Goal: Find specific page/section: Find specific page/section

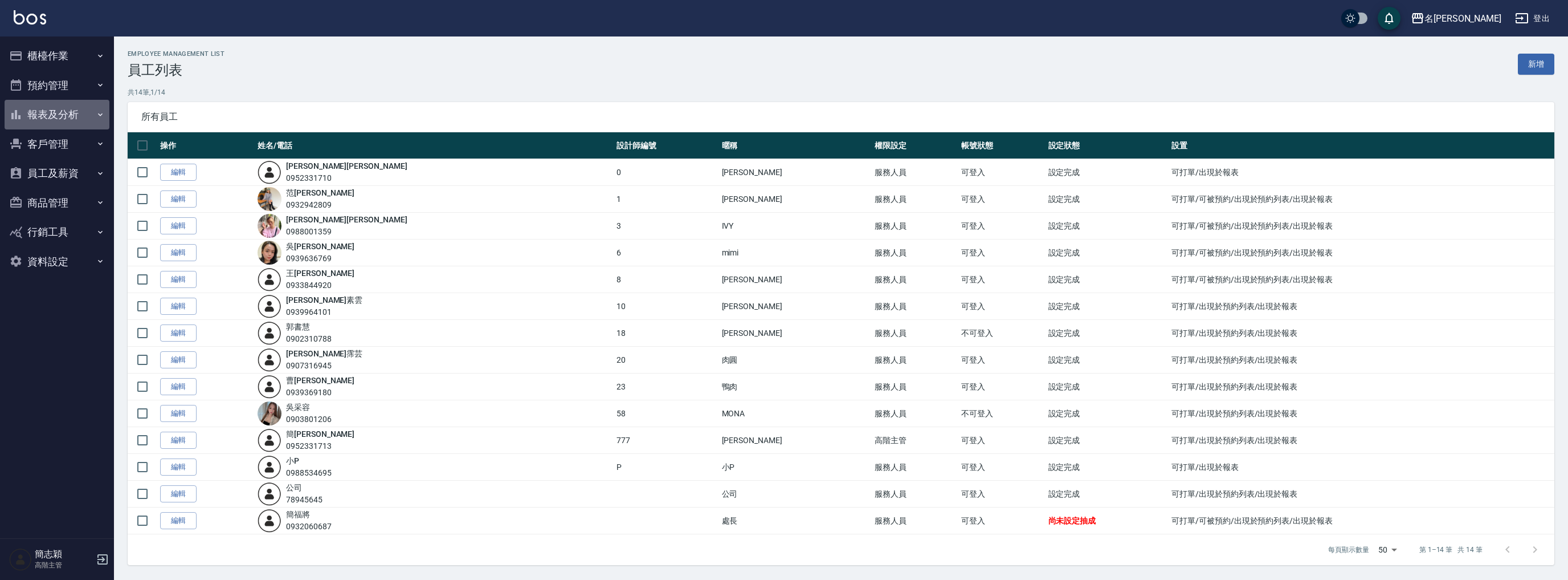
click at [50, 117] on button "報表及分析" at bounding box center [57, 115] width 105 height 30
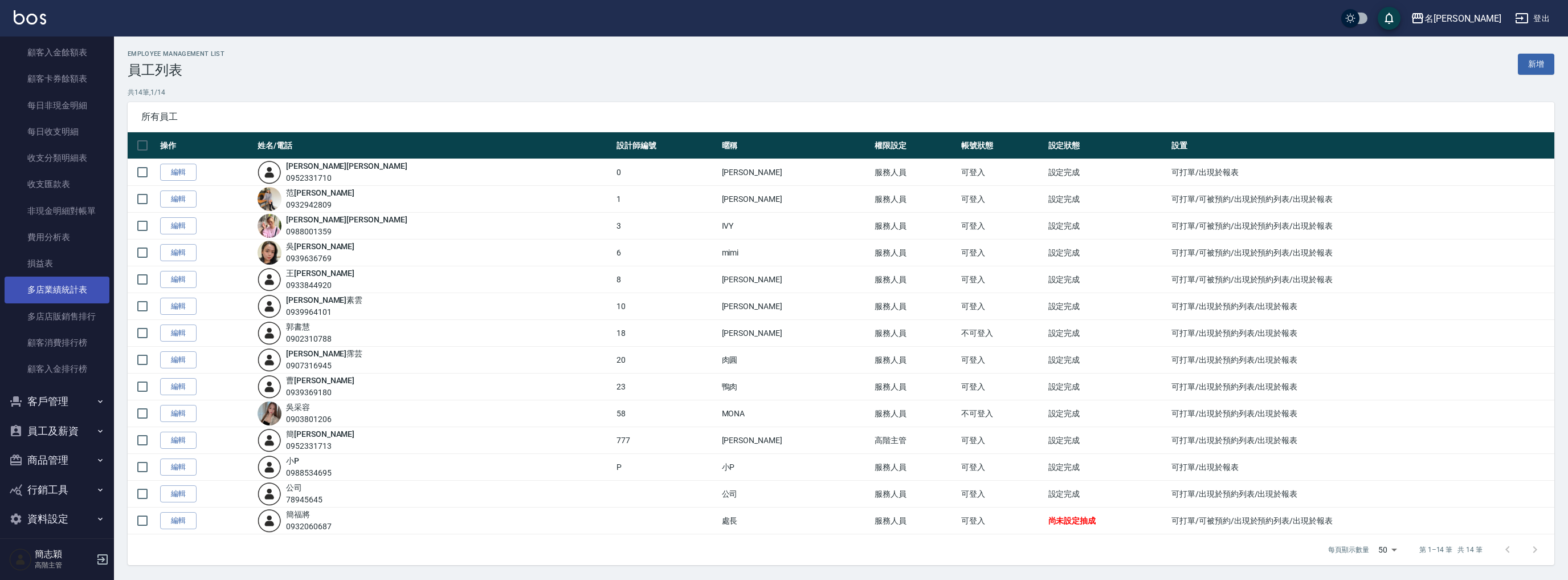
scroll to position [894, 0]
click at [59, 277] on link "多店業績統計表" at bounding box center [57, 281] width 105 height 26
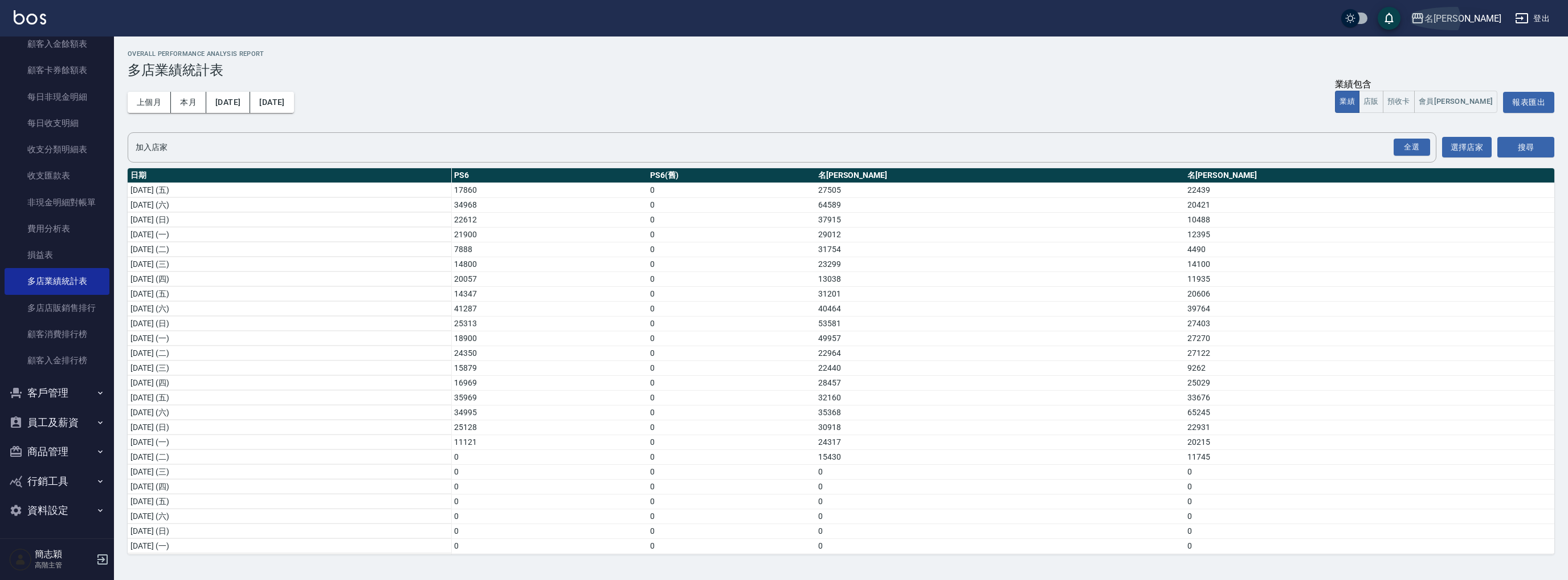
click at [1478, 14] on div "名[PERSON_NAME]" at bounding box center [1462, 18] width 77 height 14
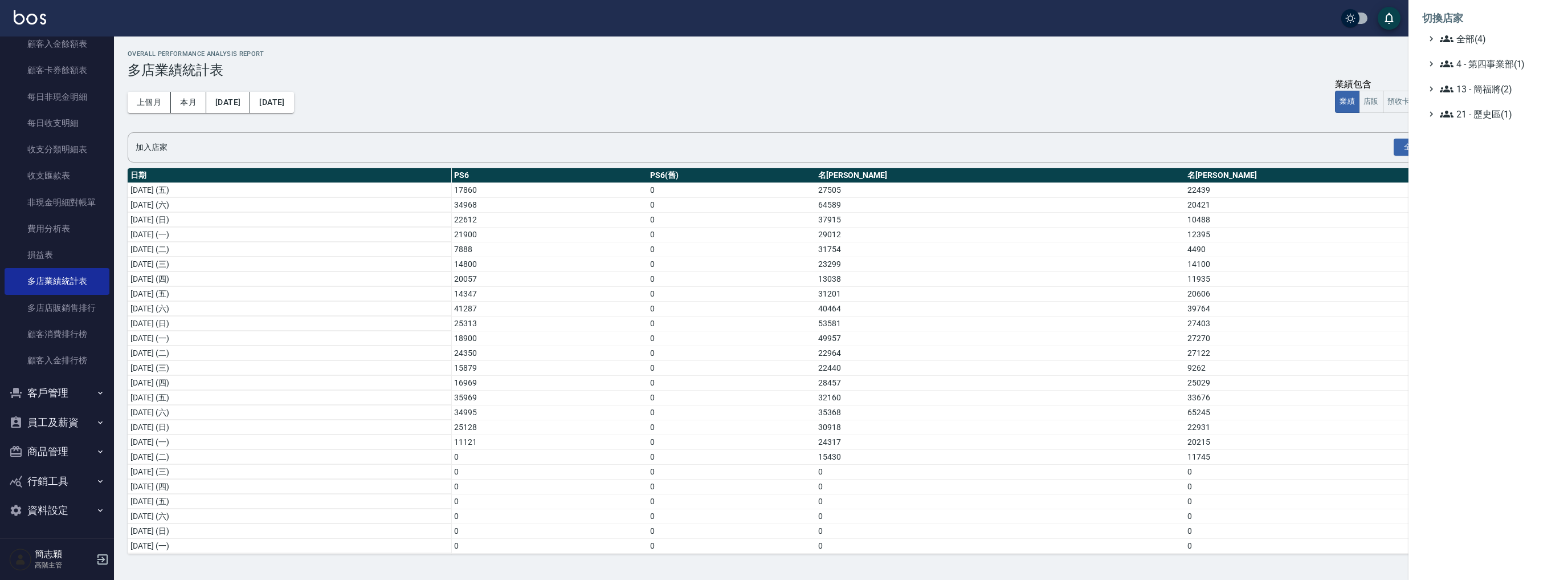
click at [97, 151] on div at bounding box center [784, 290] width 1568 height 580
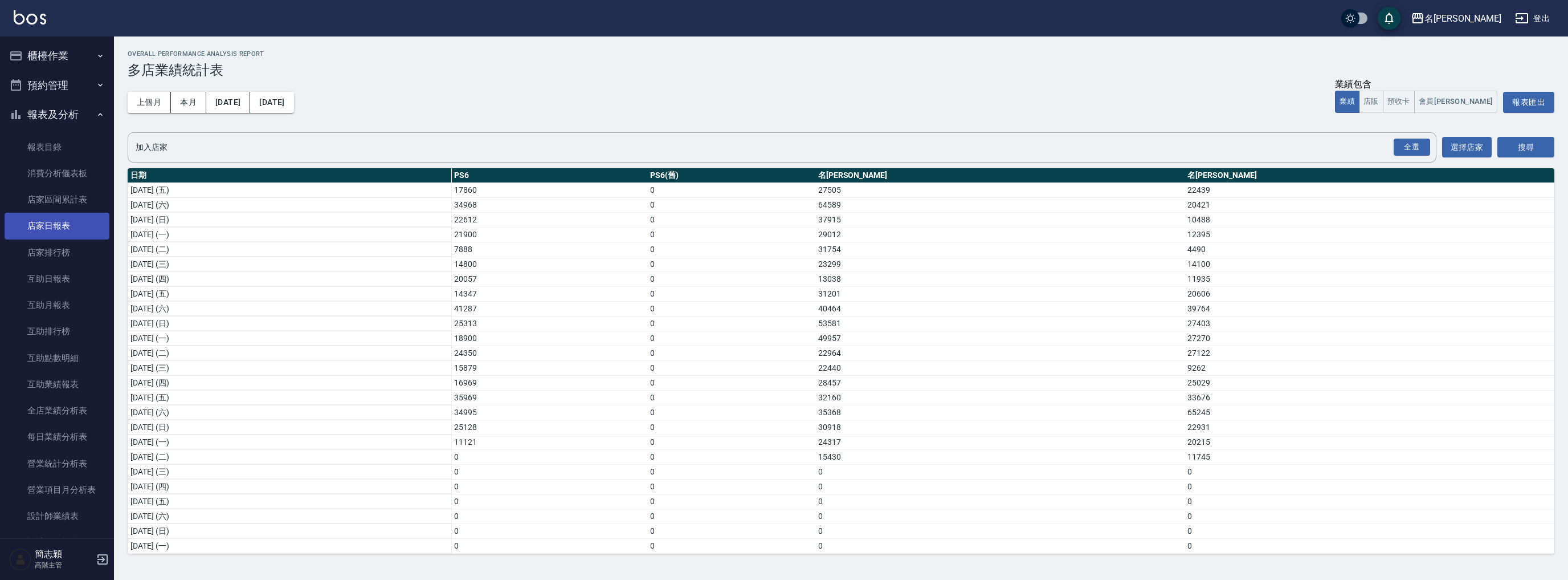
click at [66, 224] on link "店家日報表" at bounding box center [57, 226] width 105 height 26
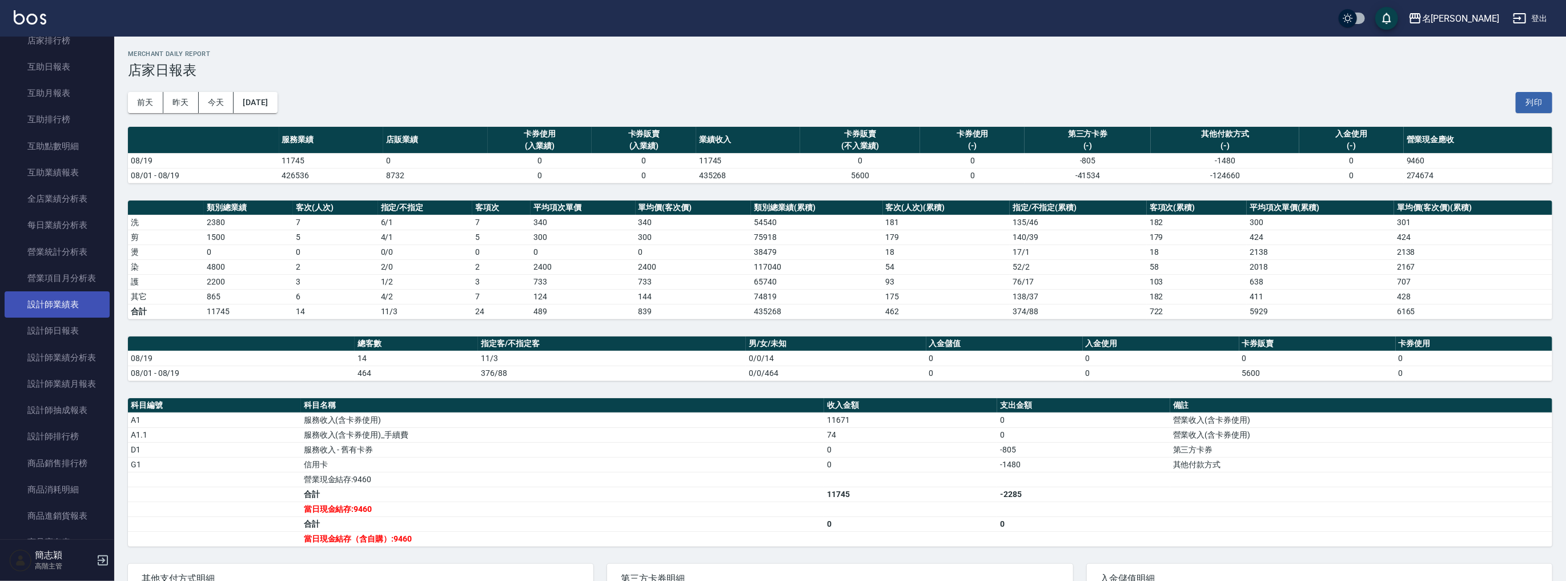
scroll to position [213, 0]
click at [75, 331] on link "設計師日報表" at bounding box center [57, 330] width 105 height 26
